Goal: Information Seeking & Learning: Check status

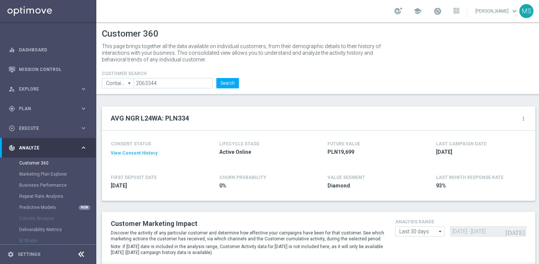
drag, startPoint x: 155, startPoint y: 81, endPoint x: 114, endPoint y: 80, distance: 41.1
click at [114, 80] on ul "Contains Contains arrow_drop_down Show Selected 0 of NaN Contains Equals" at bounding box center [170, 83] width 141 height 10
type input "950635"
click at [216, 78] on button "Search" at bounding box center [227, 83] width 23 height 10
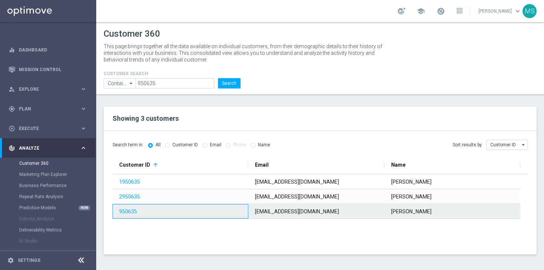
click at [221, 210] on span "950635" at bounding box center [179, 211] width 121 height 14
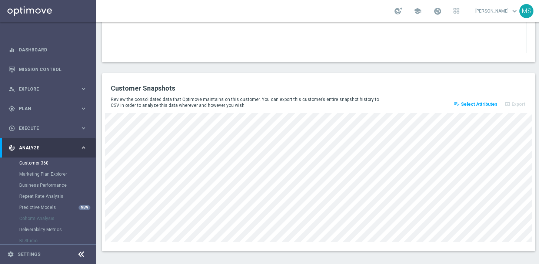
scroll to position [1, 0]
